Goal: Complete application form

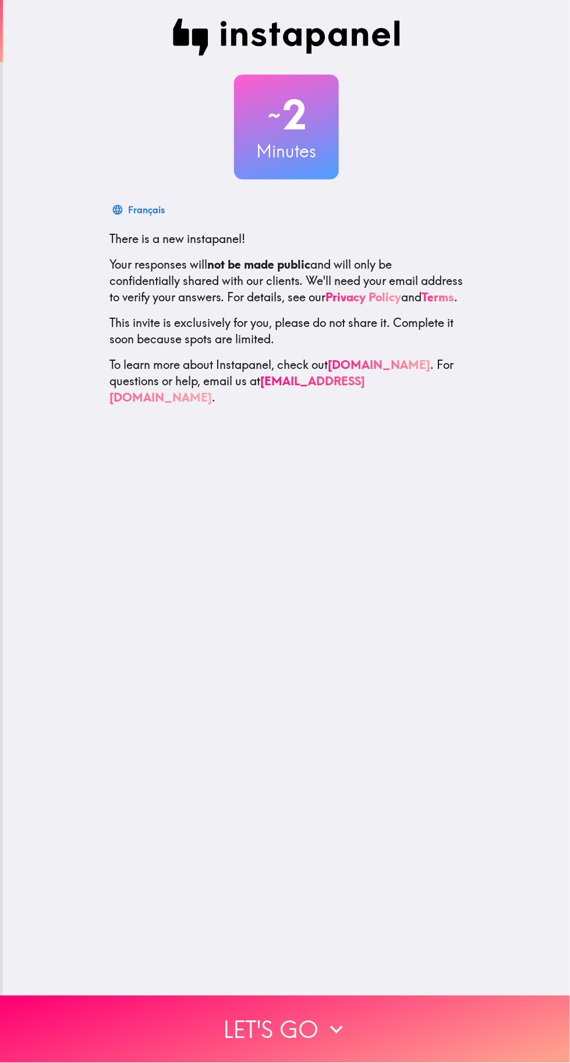
click at [333, 1021] on icon "button" at bounding box center [337, 1030] width 26 height 26
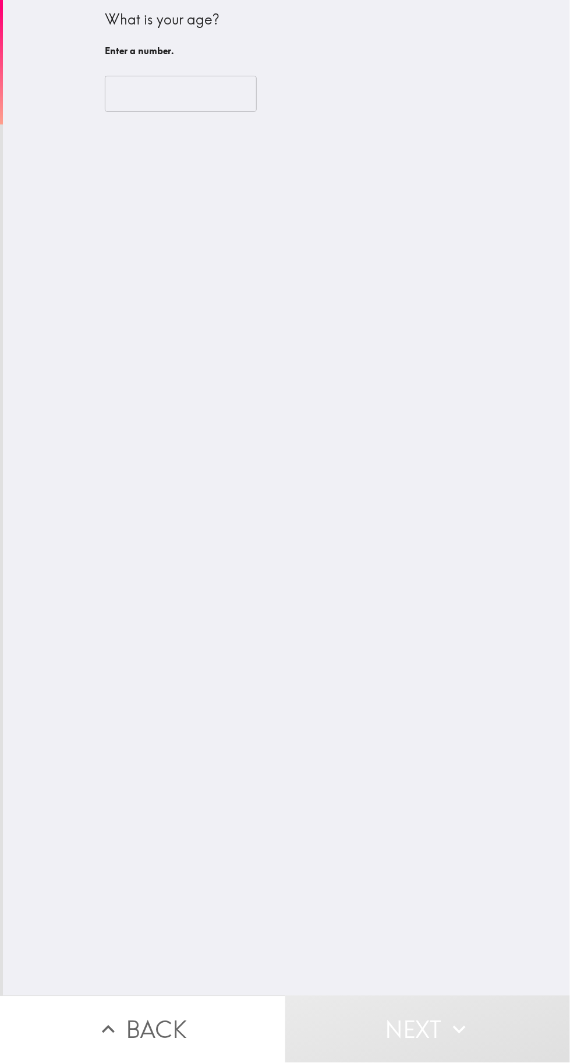
click at [206, 108] on input "number" at bounding box center [181, 94] width 152 height 36
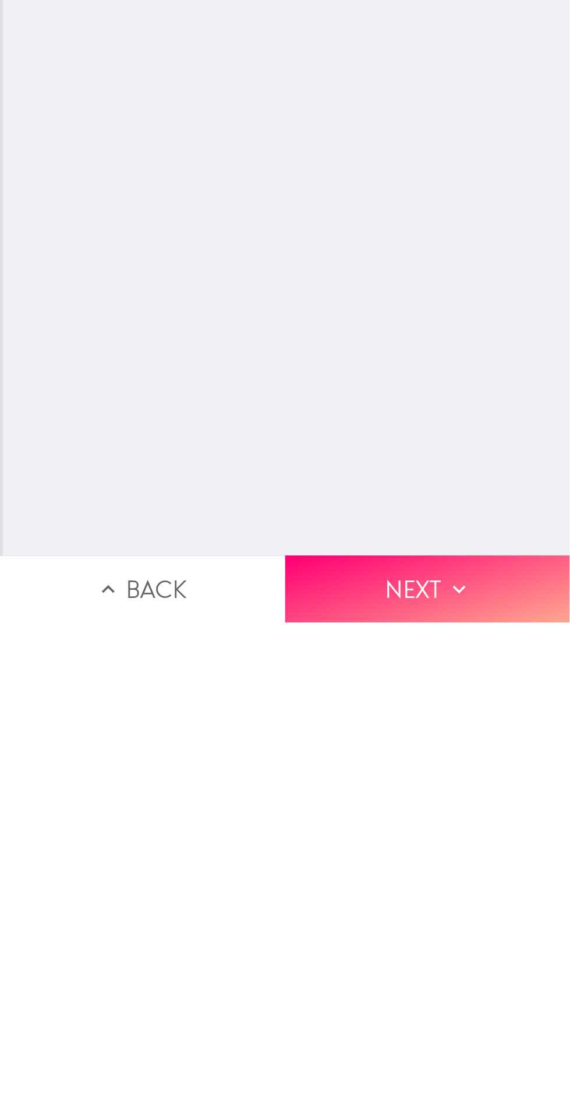
type input "28"
click at [468, 1062] on icon "button" at bounding box center [460, 1086] width 26 height 26
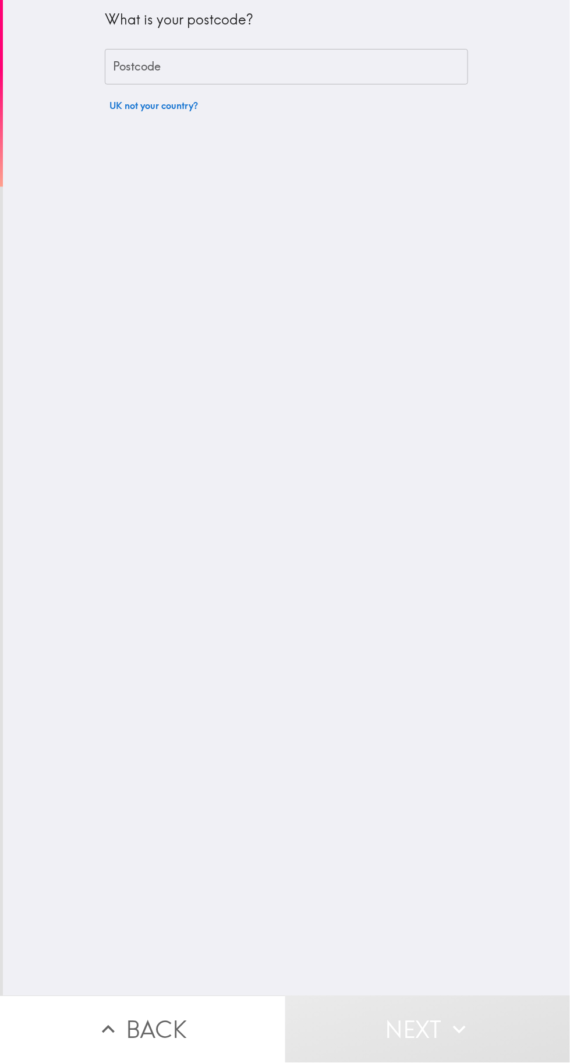
click at [435, 71] on input "Postcode" at bounding box center [287, 67] width 364 height 36
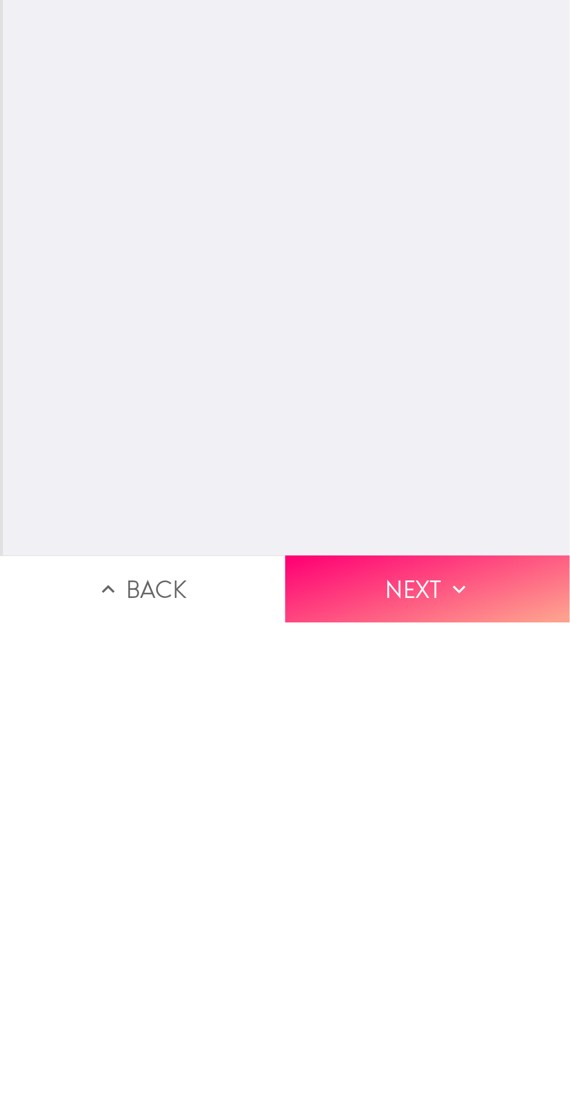
type input "BD4 0BN"
click at [466, 1062] on icon "button" at bounding box center [460, 1086] width 26 height 26
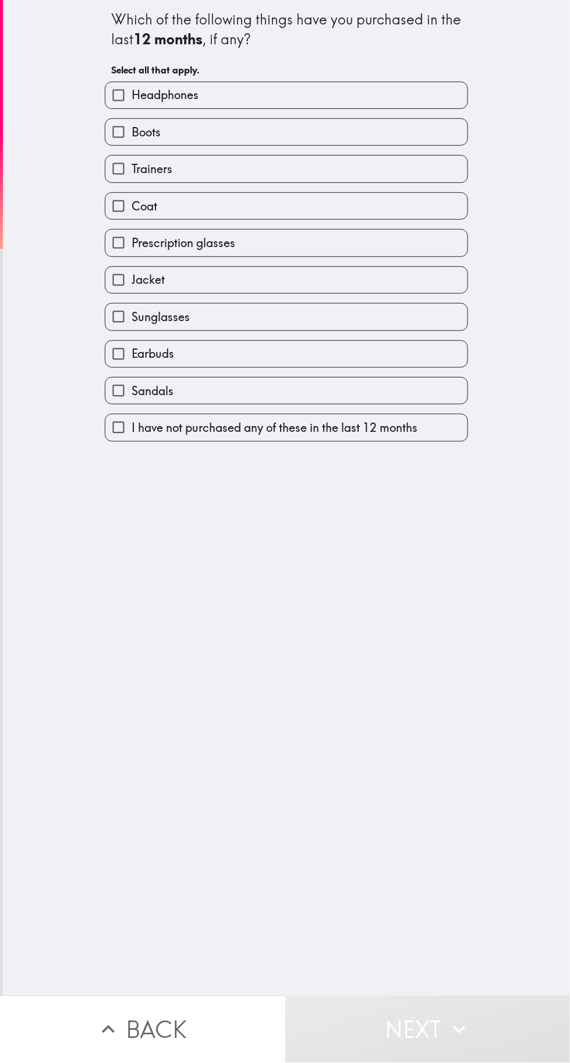
click at [352, 358] on label "Earbuds" at bounding box center [286, 354] width 362 height 26
click at [132, 358] on input "Earbuds" at bounding box center [118, 354] width 26 height 26
checkbox input "true"
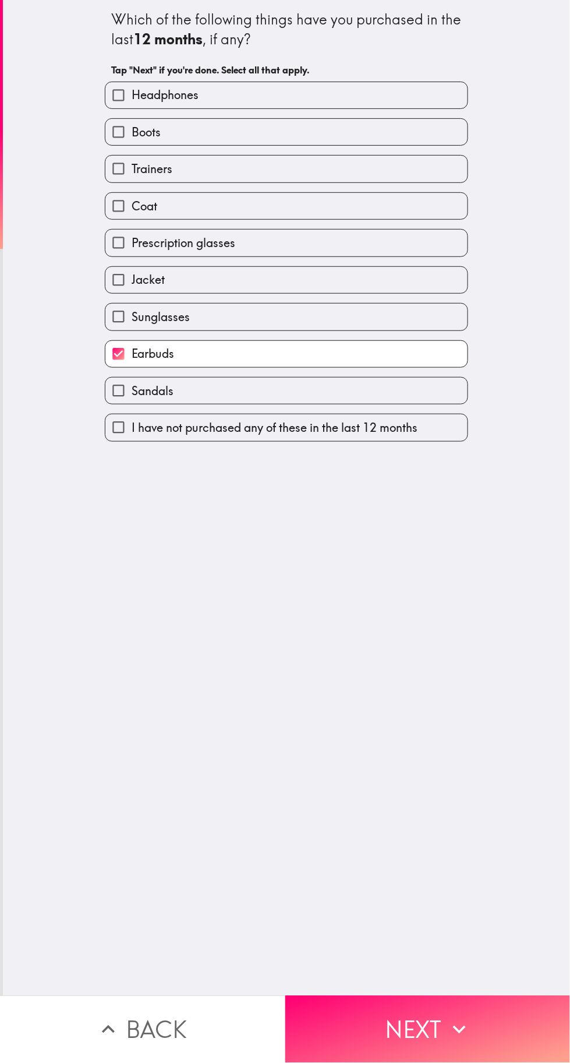
click at [330, 199] on label "Coat" at bounding box center [286, 206] width 362 height 26
click at [132, 199] on input "Coat" at bounding box center [118, 206] width 26 height 26
checkbox input "true"
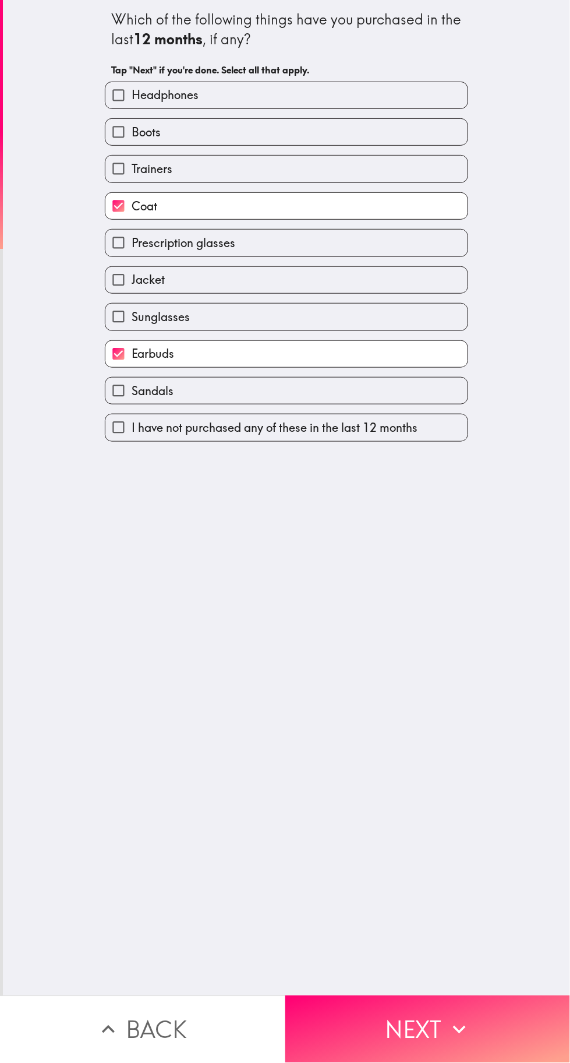
click at [344, 94] on label "Headphones" at bounding box center [286, 95] width 362 height 26
click at [132, 94] on input "Headphones" at bounding box center [118, 95] width 26 height 26
checkbox input "true"
click at [325, 168] on label "Trainers" at bounding box center [286, 169] width 362 height 26
click at [132, 168] on input "Trainers" at bounding box center [118, 169] width 26 height 26
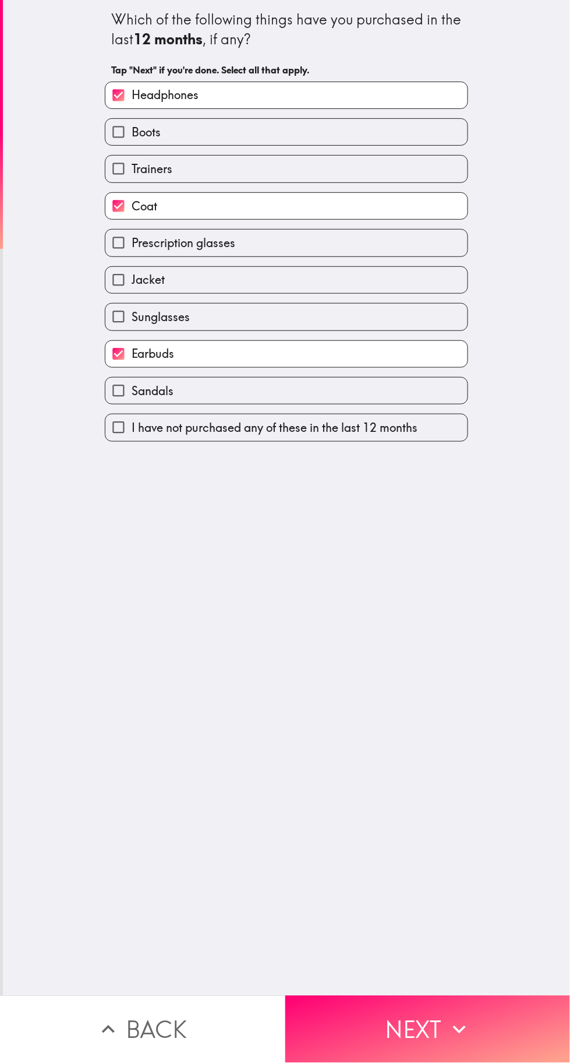
checkbox input "true"
click at [302, 278] on label "Jacket" at bounding box center [286, 280] width 362 height 26
click at [132, 278] on input "Jacket" at bounding box center [118, 280] width 26 height 26
checkbox input "true"
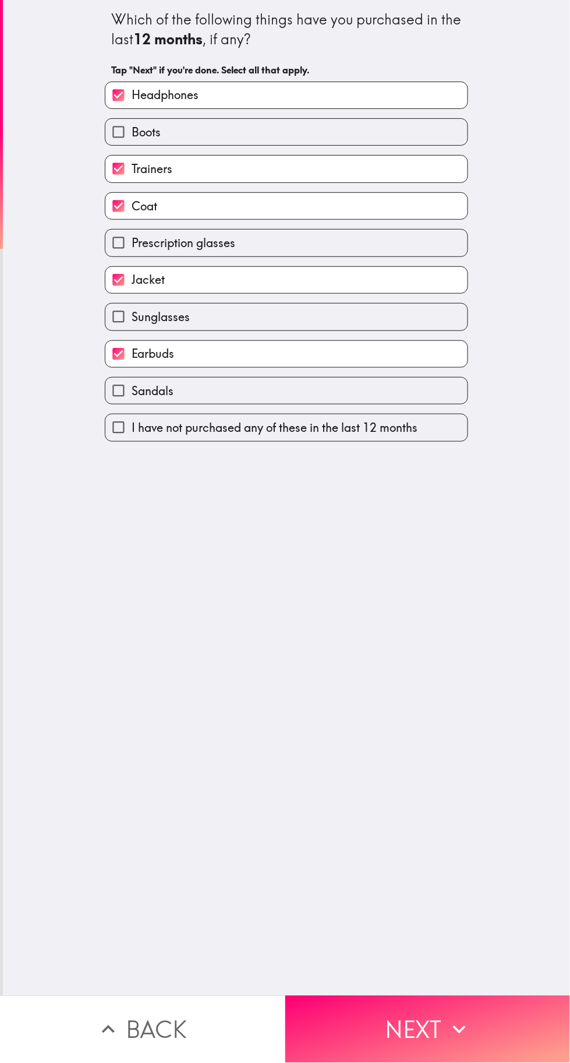
click at [289, 319] on label "Sunglasses" at bounding box center [286, 317] width 362 height 26
click at [132, 319] on input "Sunglasses" at bounding box center [118, 317] width 26 height 26
checkbox input "true"
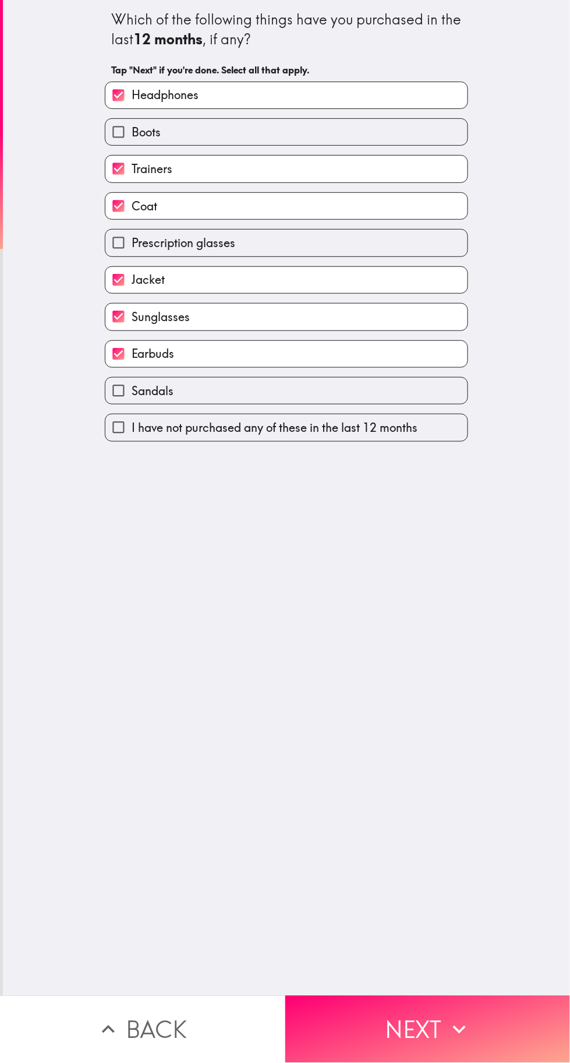
click at [285, 383] on label "Sandals" at bounding box center [286, 391] width 362 height 26
click at [132, 383] on input "Sandals" at bounding box center [118, 391] width 26 height 26
checkbox input "true"
click at [434, 1002] on button "Next" at bounding box center [427, 1029] width 285 height 67
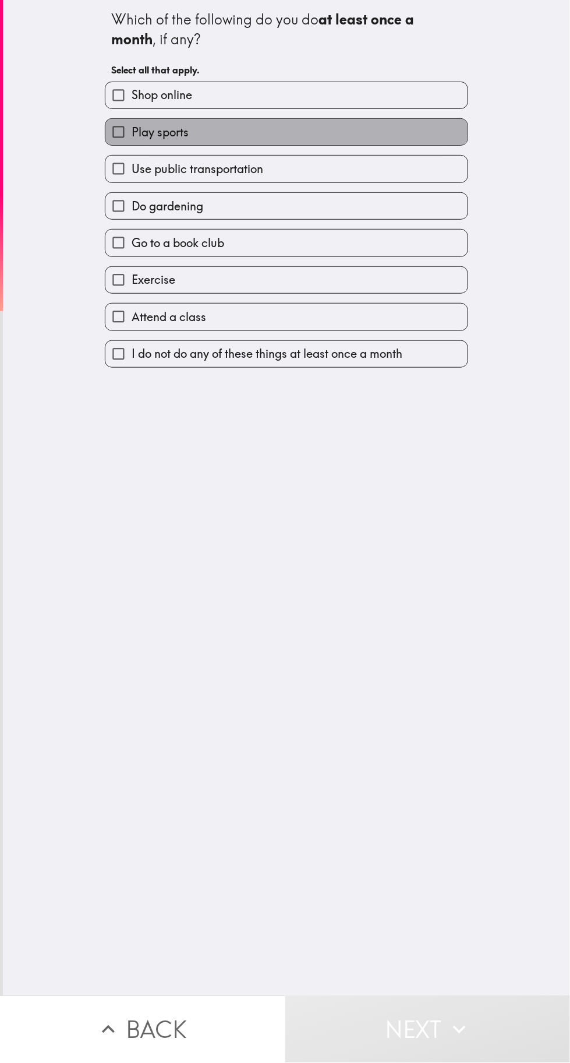
click at [397, 124] on label "Play sports" at bounding box center [286, 132] width 362 height 26
click at [132, 124] on input "Play sports" at bounding box center [118, 132] width 26 height 26
checkbox input "true"
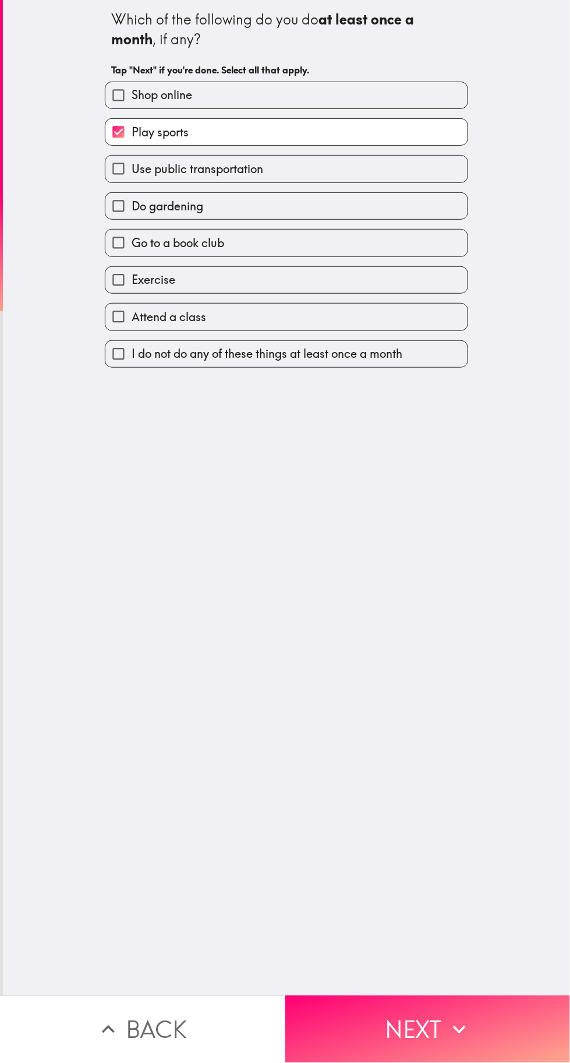
click at [396, 97] on label "Shop online" at bounding box center [286, 95] width 362 height 26
click at [132, 97] on input "Shop online" at bounding box center [118, 95] width 26 height 26
checkbox input "true"
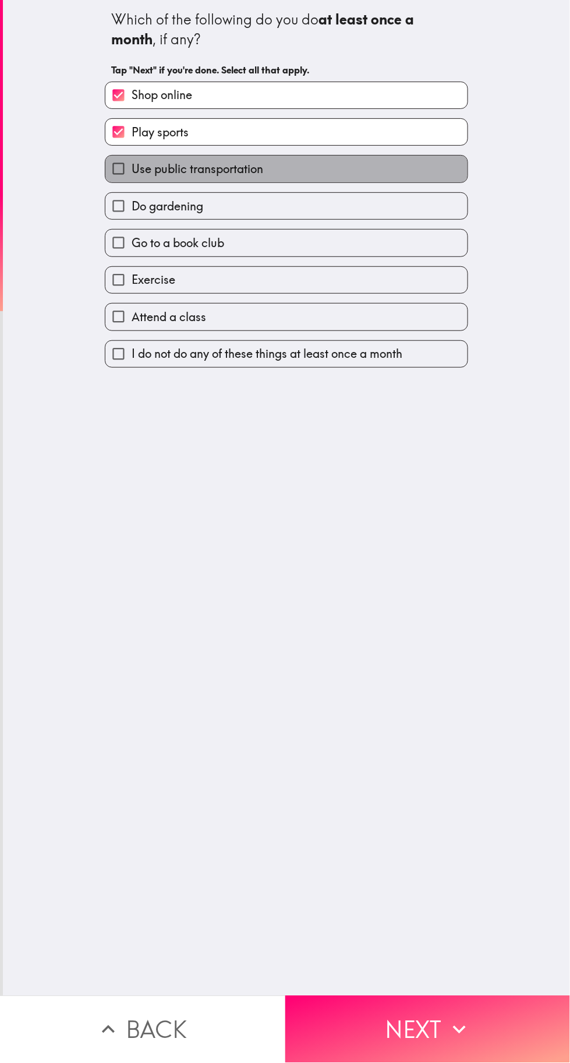
click at [376, 166] on label "Use public transportation" at bounding box center [286, 169] width 362 height 26
click at [132, 166] on input "Use public transportation" at bounding box center [118, 169] width 26 height 26
click at [370, 171] on label "Use public transportation" at bounding box center [286, 169] width 362 height 26
click at [132, 171] on input "Use public transportation" at bounding box center [118, 169] width 26 height 26
checkbox input "false"
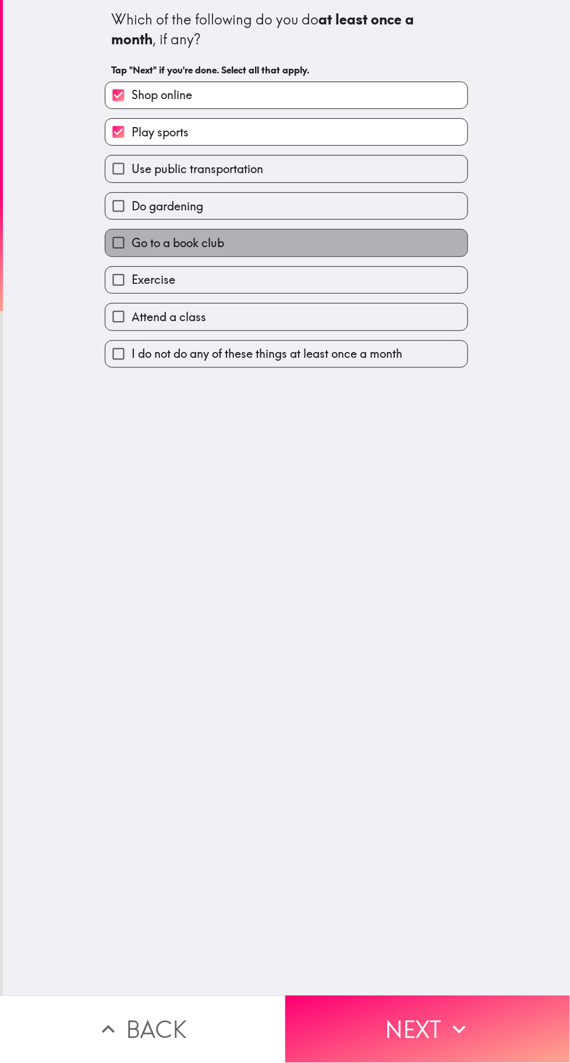
click at [357, 238] on label "Go to a book club" at bounding box center [286, 243] width 362 height 26
click at [132, 238] on input "Go to a book club" at bounding box center [118, 243] width 26 height 26
checkbox input "true"
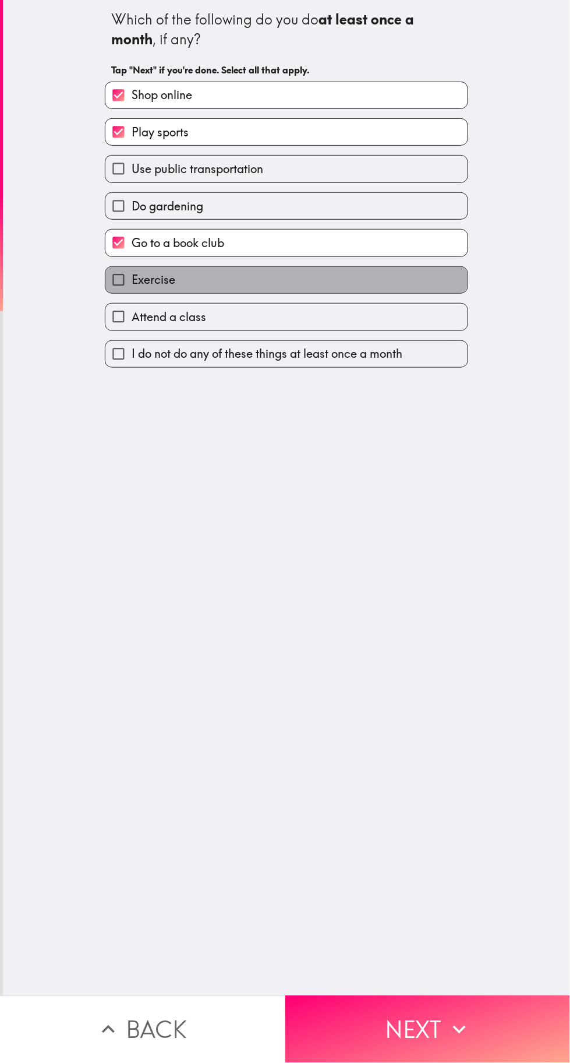
click at [363, 289] on label "Exercise" at bounding box center [286, 280] width 362 height 26
click at [132, 289] on input "Exercise" at bounding box center [118, 280] width 26 height 26
checkbox input "true"
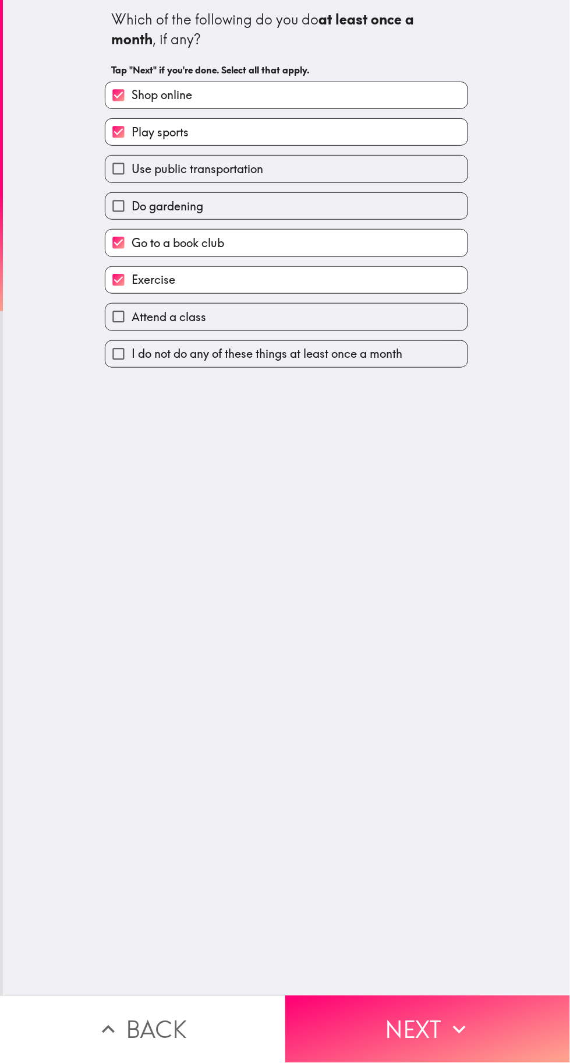
click at [370, 247] on label "Go to a book club" at bounding box center [286, 243] width 362 height 26
click at [132, 247] on input "Go to a book club" at bounding box center [118, 243] width 26 height 26
checkbox input "false"
click at [362, 206] on label "Do gardening" at bounding box center [286, 206] width 362 height 26
click at [132, 206] on input "Do gardening" at bounding box center [118, 206] width 26 height 26
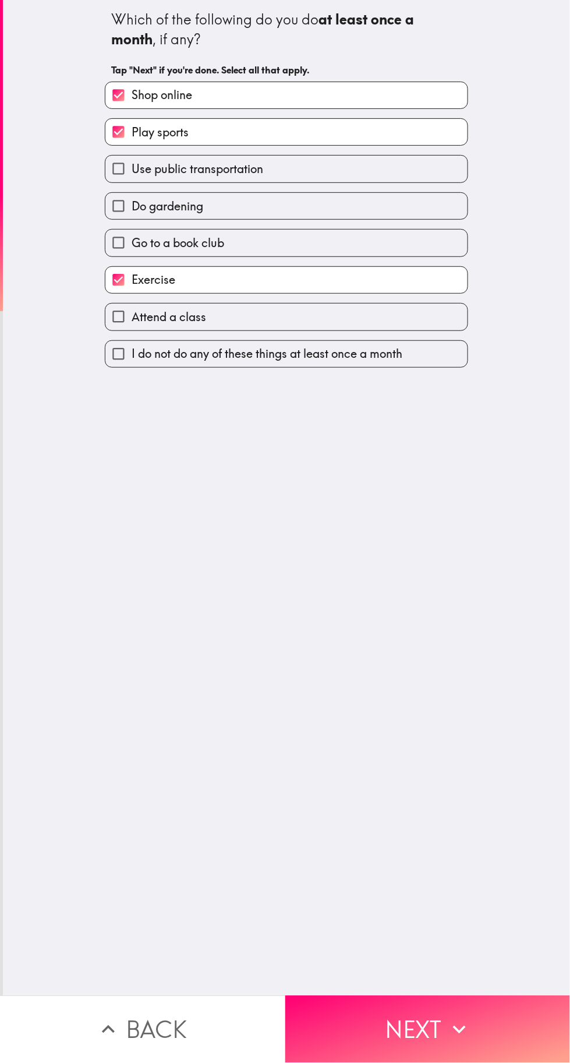
checkbox input "true"
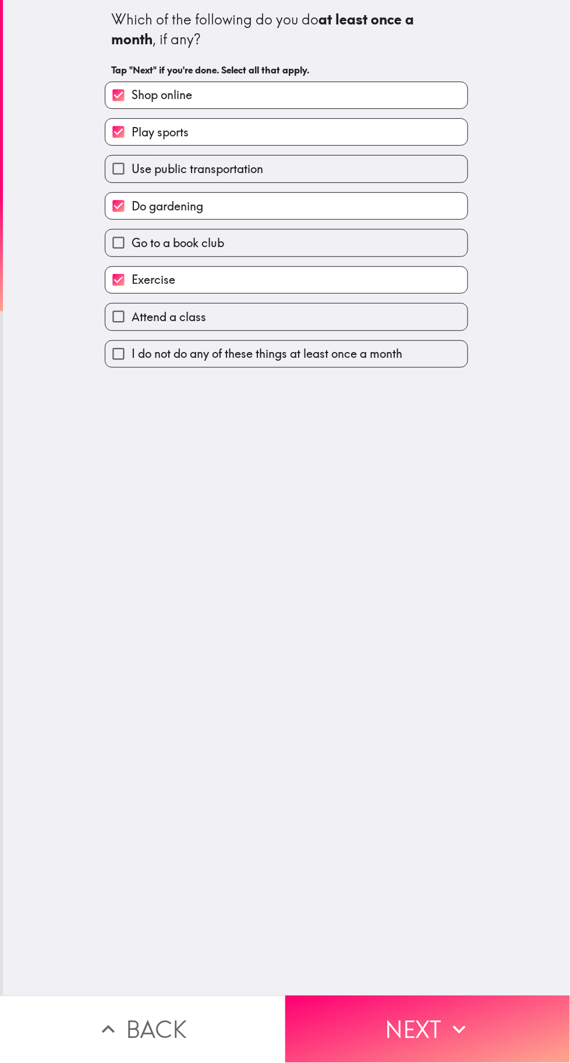
click at [423, 311] on label "Attend a class" at bounding box center [286, 317] width 362 height 26
click at [132, 311] on input "Attend a class" at bounding box center [118, 317] width 26 height 26
checkbox input "true"
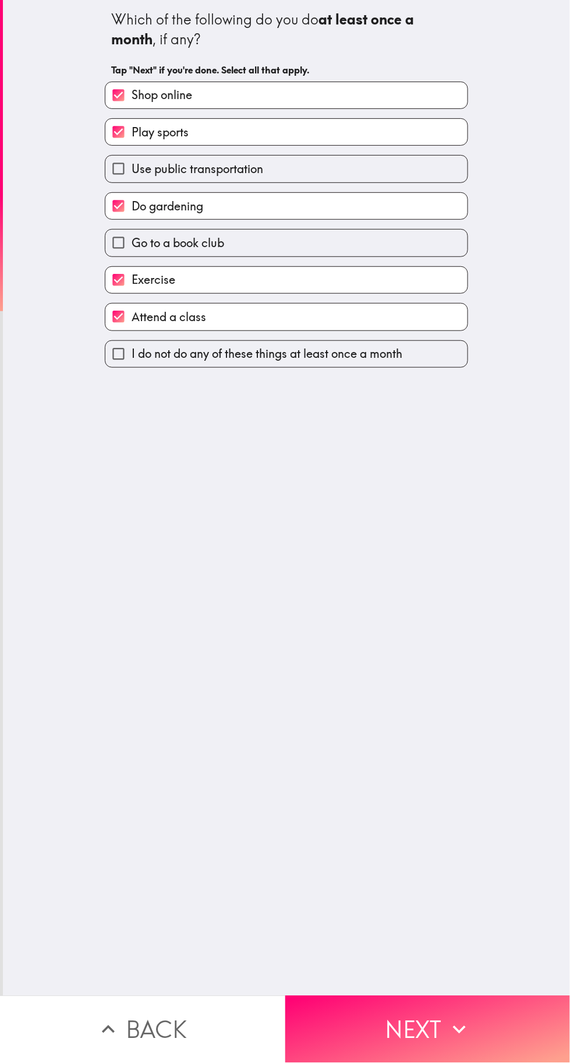
click at [429, 1005] on button "Next" at bounding box center [427, 1029] width 285 height 67
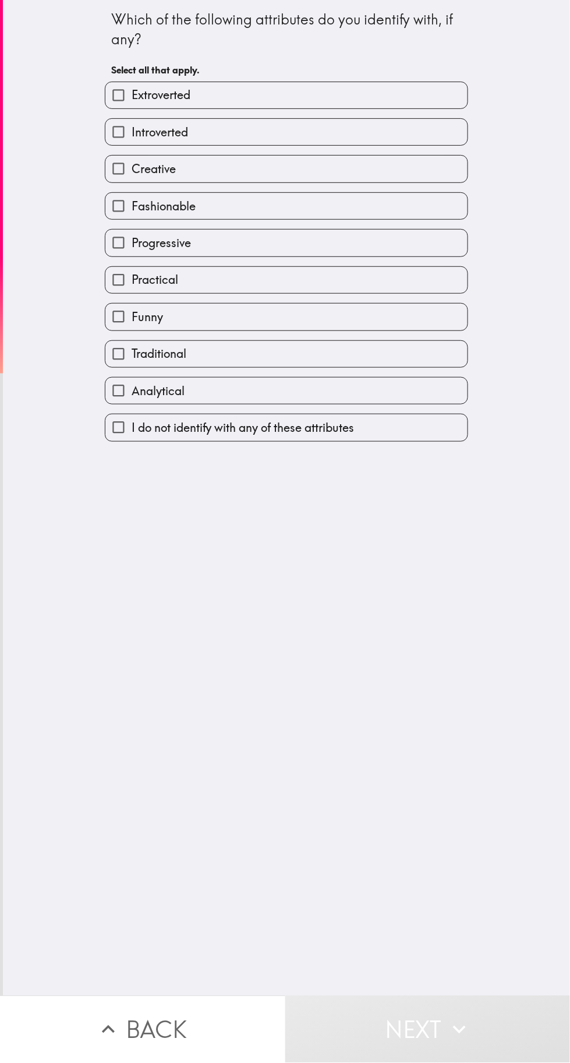
click at [370, 88] on label "Extroverted" at bounding box center [286, 95] width 362 height 26
click at [132, 88] on input "Extroverted" at bounding box center [118, 95] width 26 height 26
checkbox input "true"
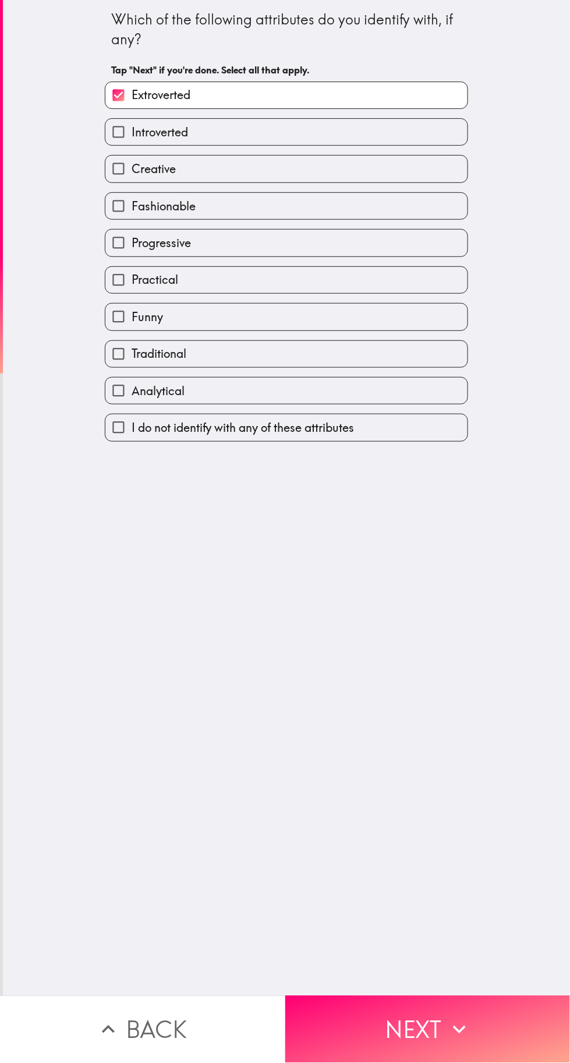
click at [337, 172] on label "Creative" at bounding box center [286, 169] width 362 height 26
click at [132, 172] on input "Creative" at bounding box center [118, 169] width 26 height 26
checkbox input "true"
click at [328, 237] on label "Progressive" at bounding box center [286, 243] width 362 height 26
click at [132, 237] on input "Progressive" at bounding box center [118, 243] width 26 height 26
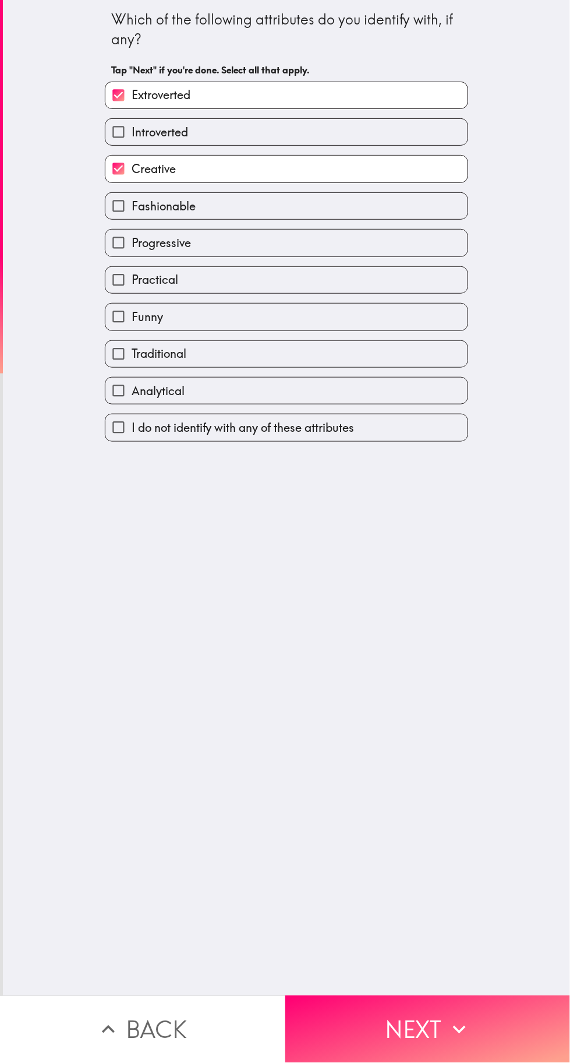
checkbox input "true"
click at [329, 392] on label "Analytical" at bounding box center [286, 391] width 362 height 26
click at [132, 392] on input "Analytical" at bounding box center [118, 391] width 26 height 26
checkbox input "true"
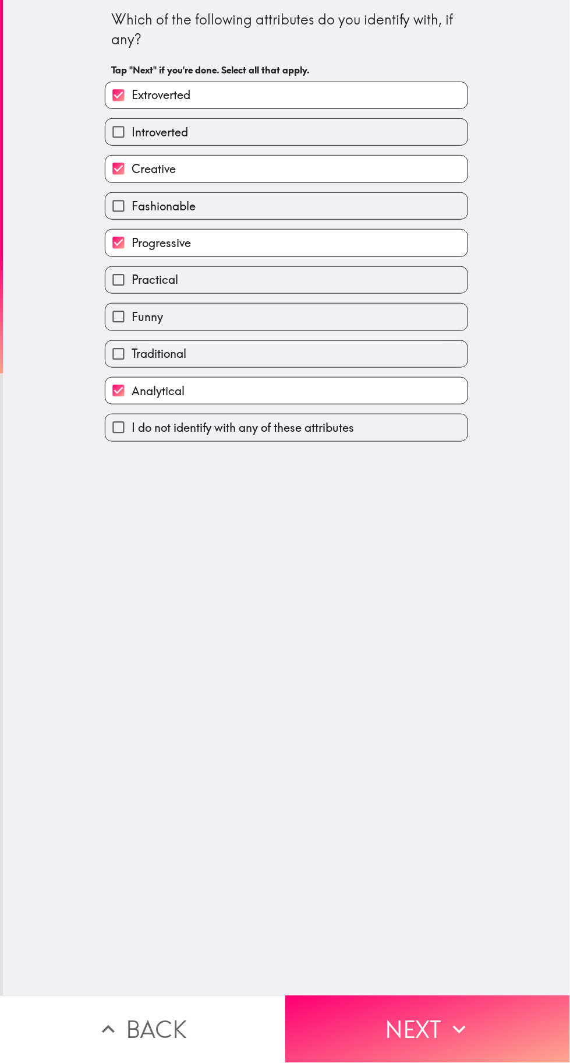
click at [449, 1010] on button "Next" at bounding box center [427, 1029] width 285 height 67
click at [326, 273] on label "Practical" at bounding box center [286, 280] width 362 height 26
click at [132, 273] on input "Practical" at bounding box center [118, 280] width 26 height 26
checkbox input "true"
click at [445, 1002] on button "Next" at bounding box center [427, 1029] width 285 height 67
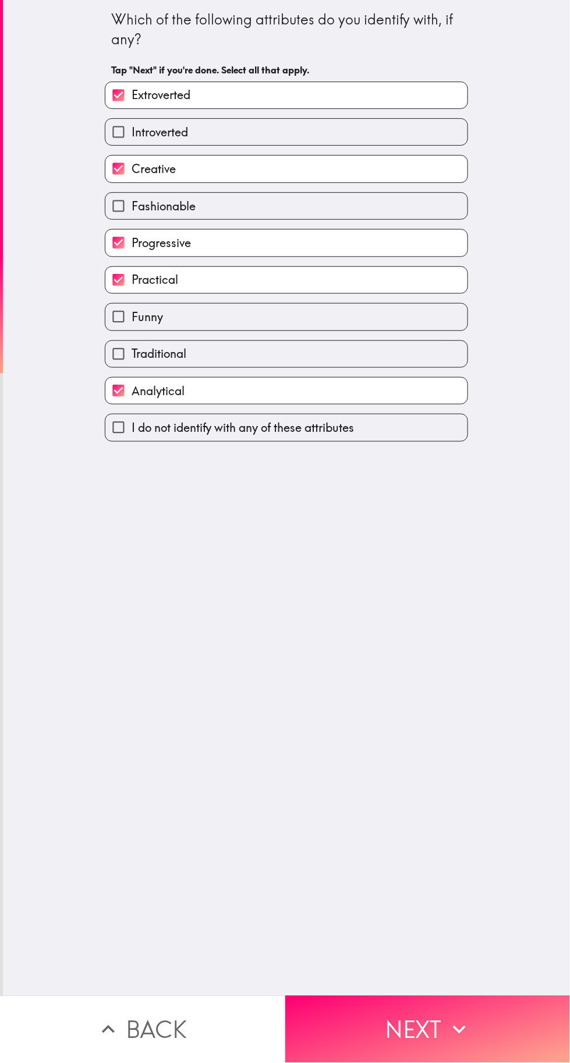
click at [165, 208] on span "Fashionable" at bounding box center [164, 206] width 64 height 16
click at [132, 208] on input "Fashionable" at bounding box center [118, 206] width 26 height 26
checkbox input "true"
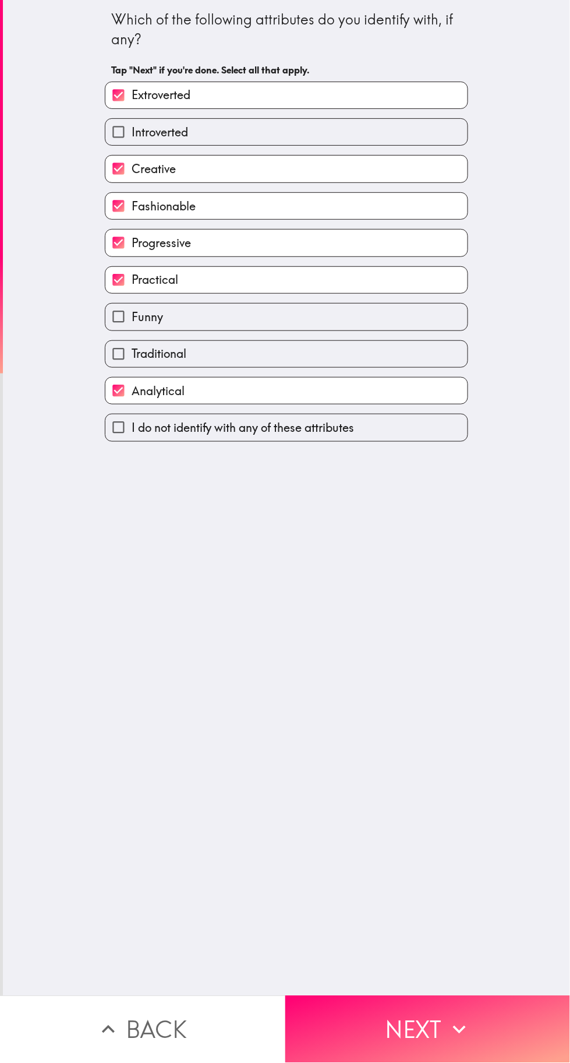
click at [435, 999] on button "Next" at bounding box center [427, 1029] width 285 height 67
